Goal: Task Accomplishment & Management: Manage account settings

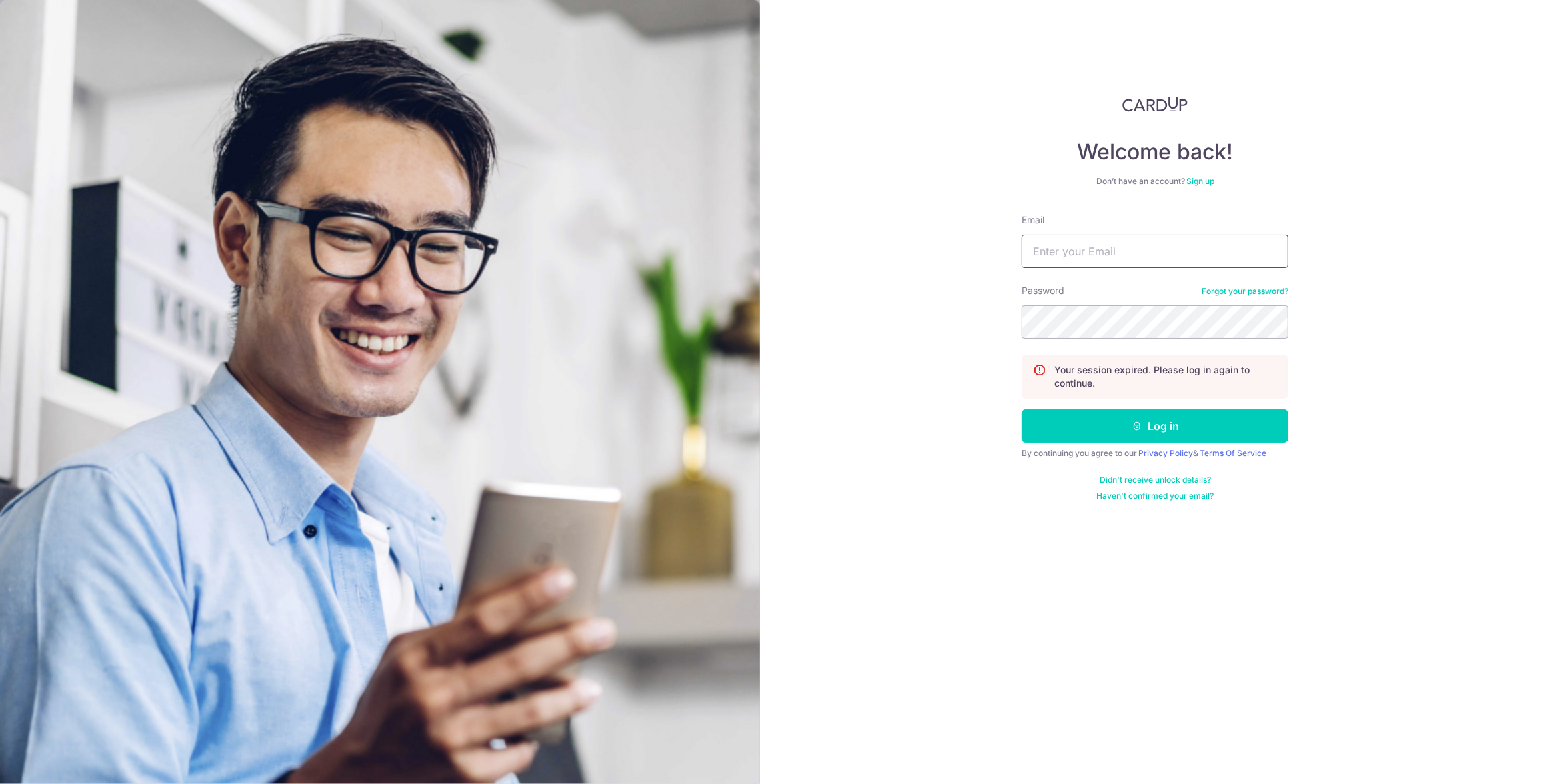
click at [1097, 260] on input "Email" at bounding box center [1155, 251] width 266 height 33
type input "[EMAIL_ADDRESS][DOMAIN_NAME]"
click at [1177, 420] on button "Log in" at bounding box center [1155, 425] width 266 height 33
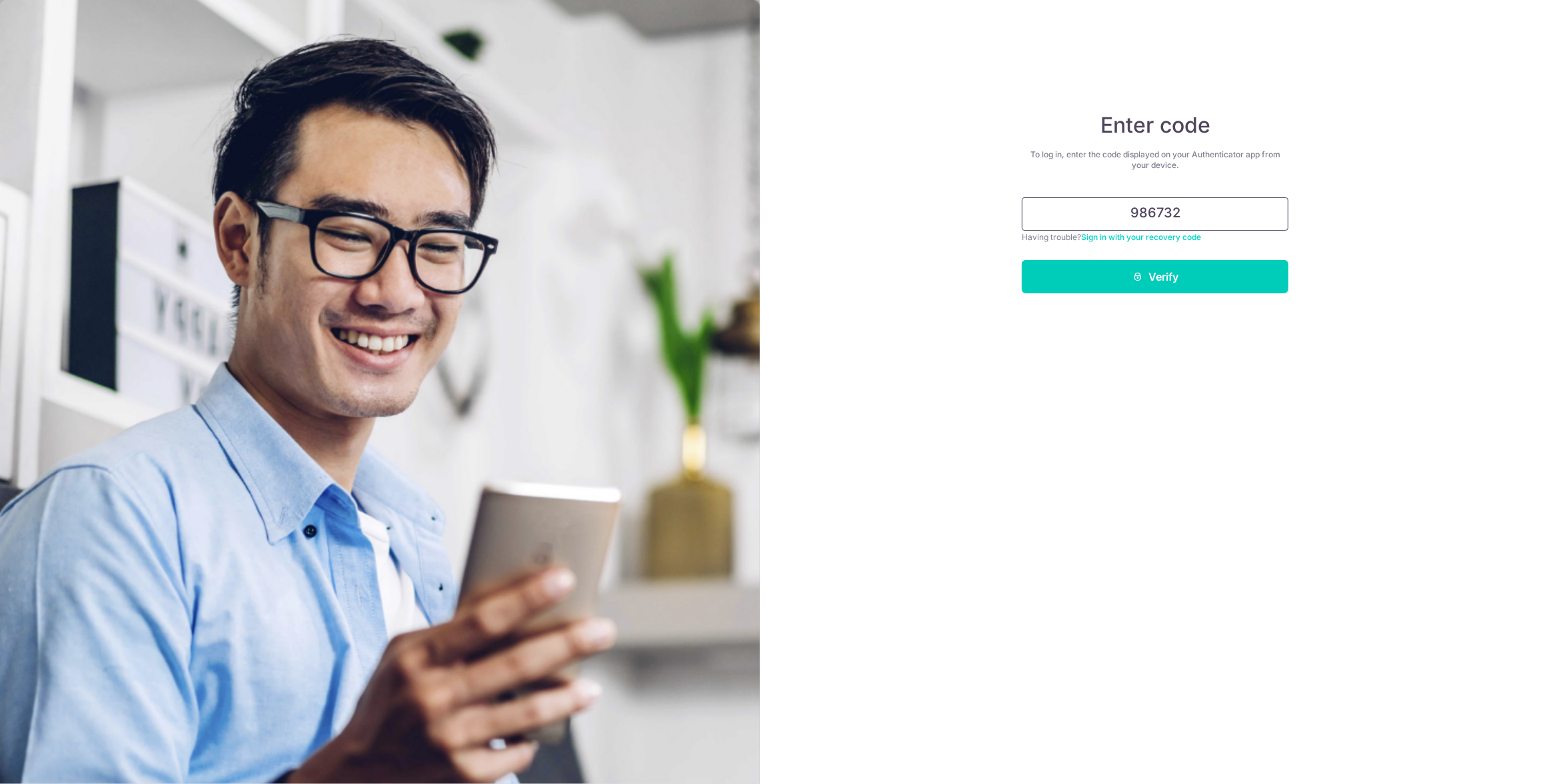
type input "986732"
click at [1021, 260] on button "Verify" at bounding box center [1155, 276] width 266 height 33
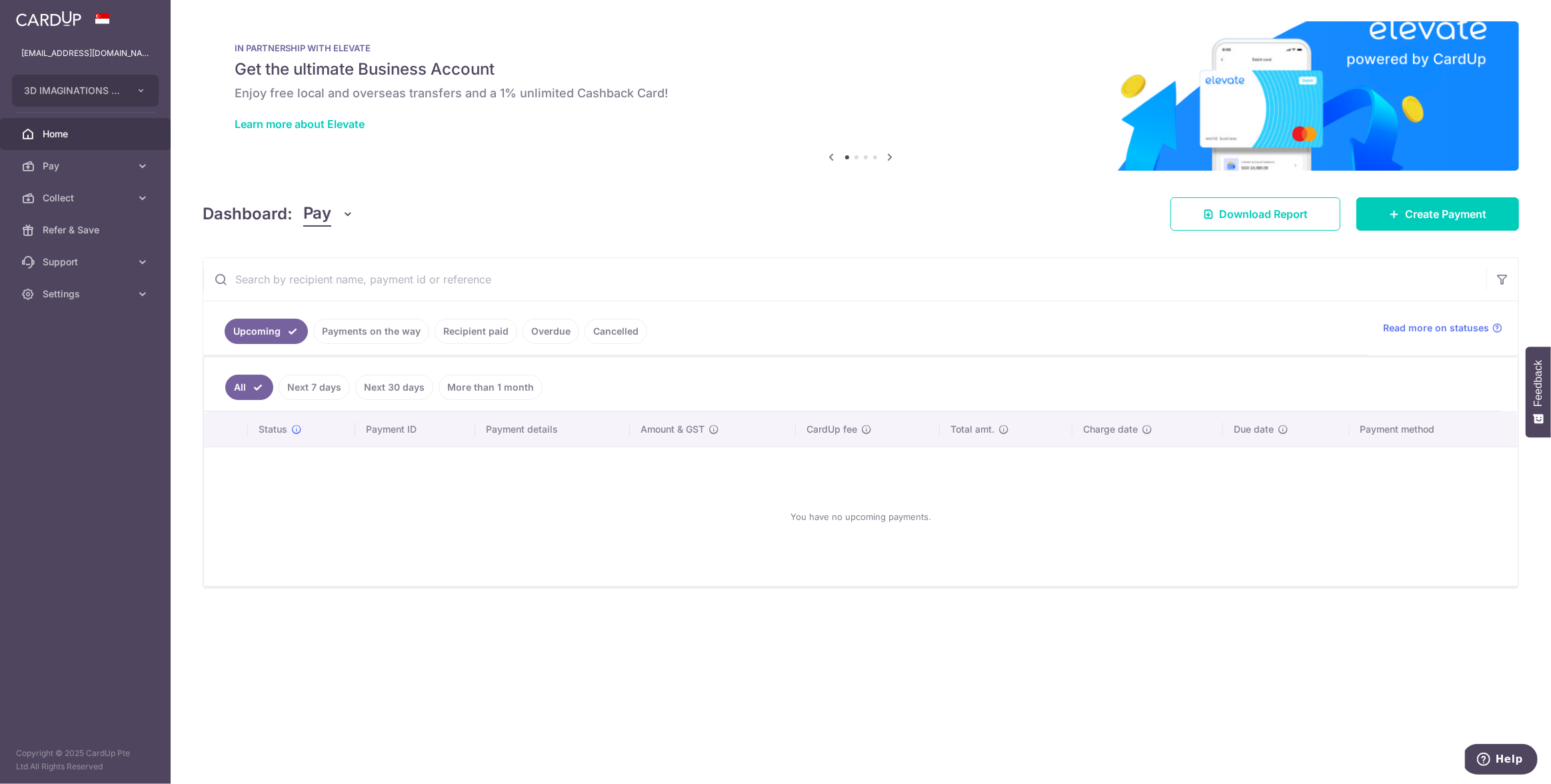
click at [472, 331] on link "Recipient paid" at bounding box center [476, 331] width 83 height 26
